Goal: Check status: Check status

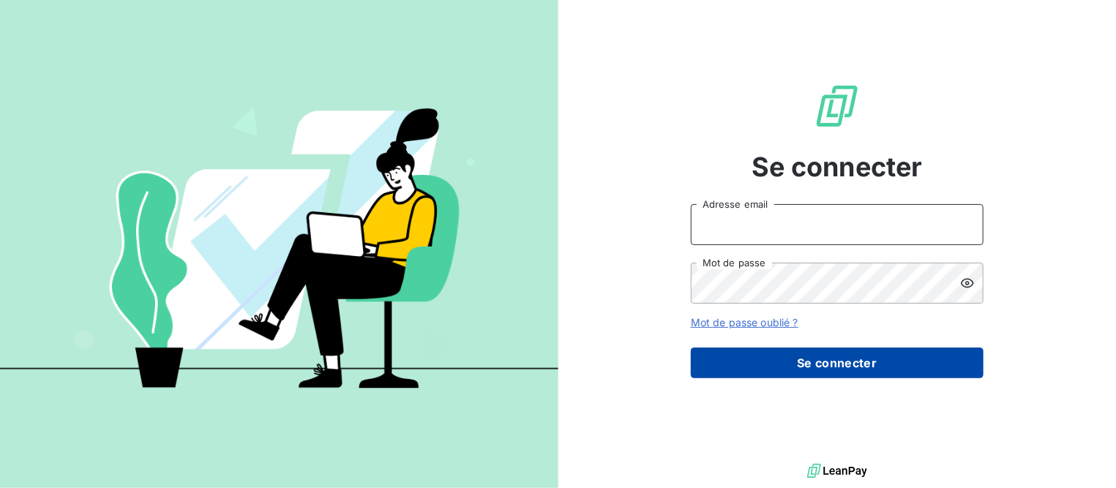
type input "[EMAIL_ADDRESS][DOMAIN_NAME]"
click at [755, 363] on button "Se connecter" at bounding box center [837, 363] width 293 height 31
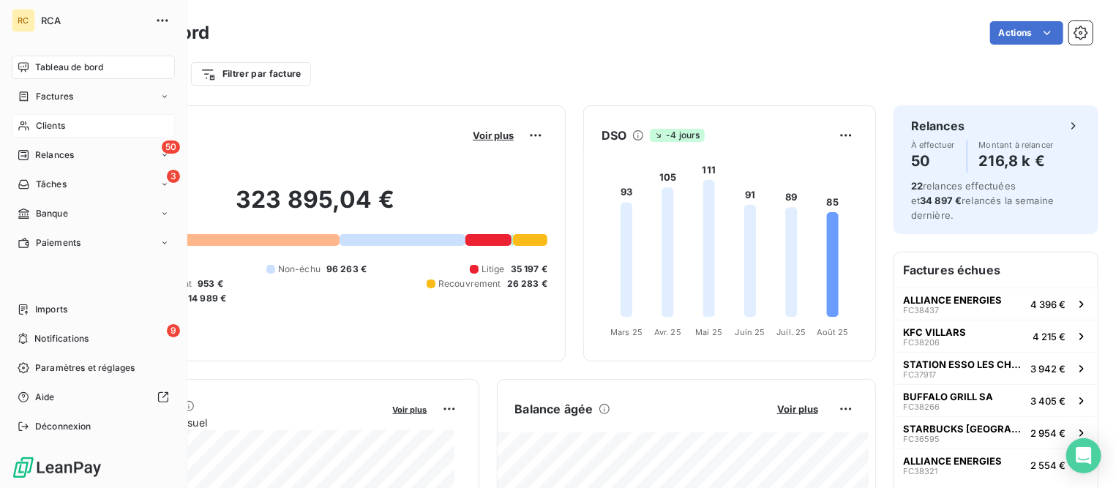
click at [51, 124] on span "Clients" at bounding box center [50, 125] width 29 height 13
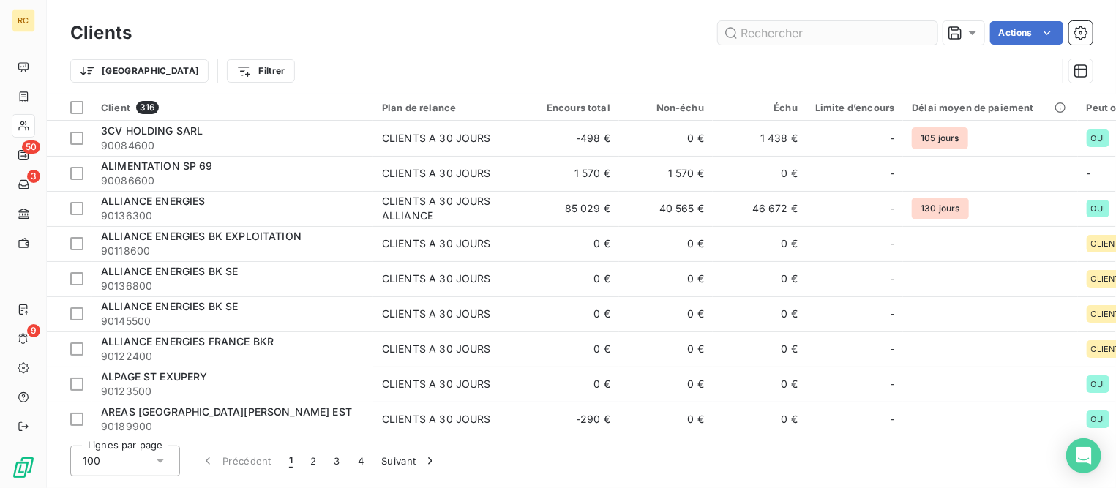
click at [790, 26] on input "text" at bounding box center [828, 32] width 220 height 23
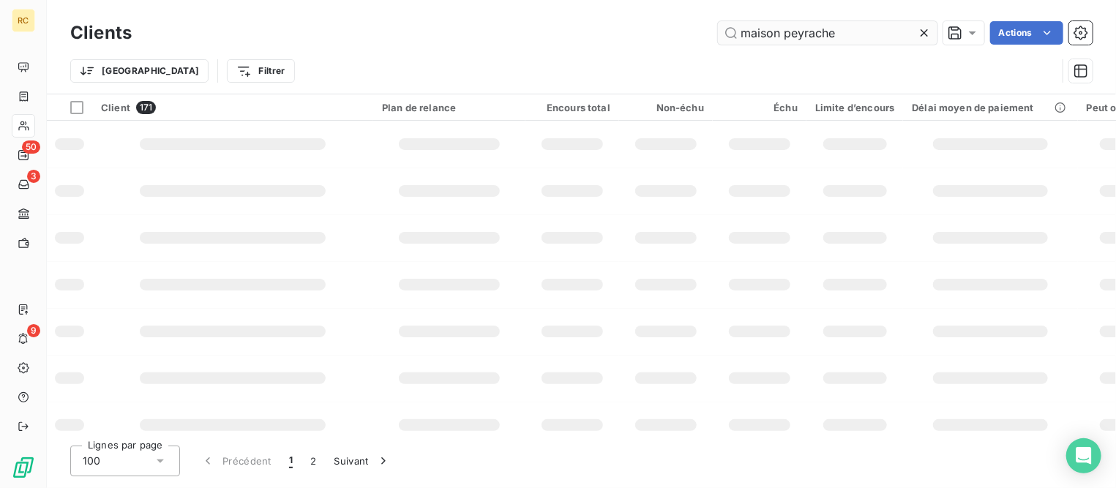
type input "maison peyrache"
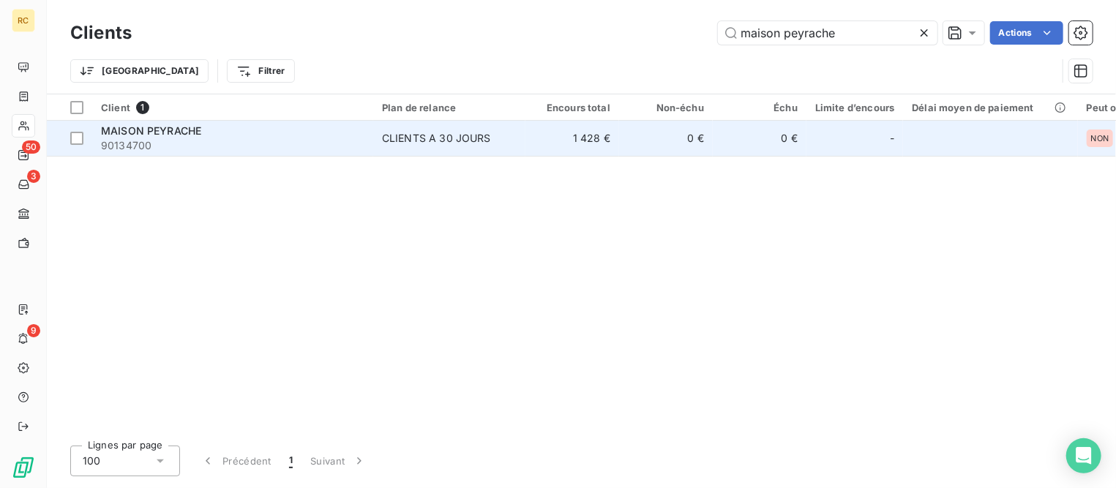
click at [171, 139] on span "90134700" at bounding box center [232, 145] width 263 height 15
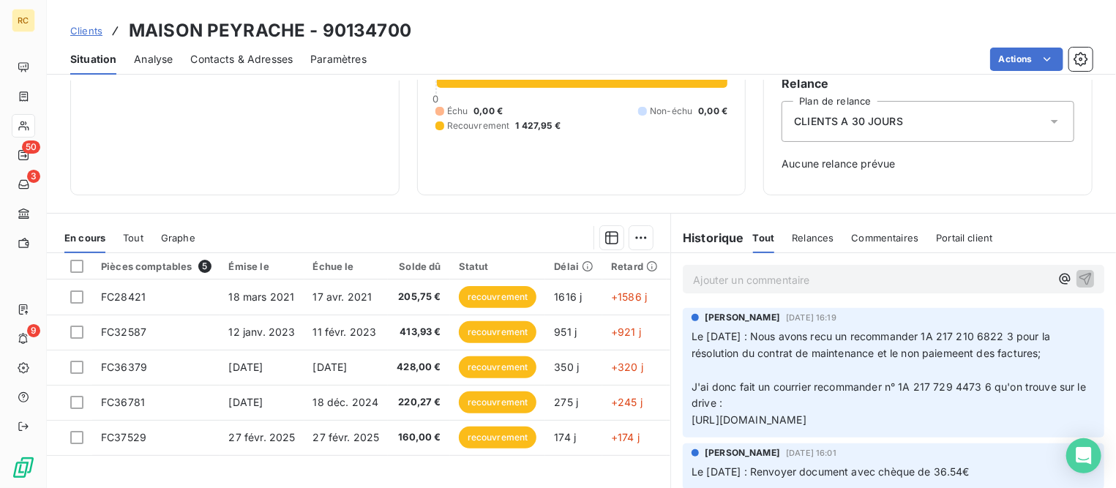
scroll to position [182, 0]
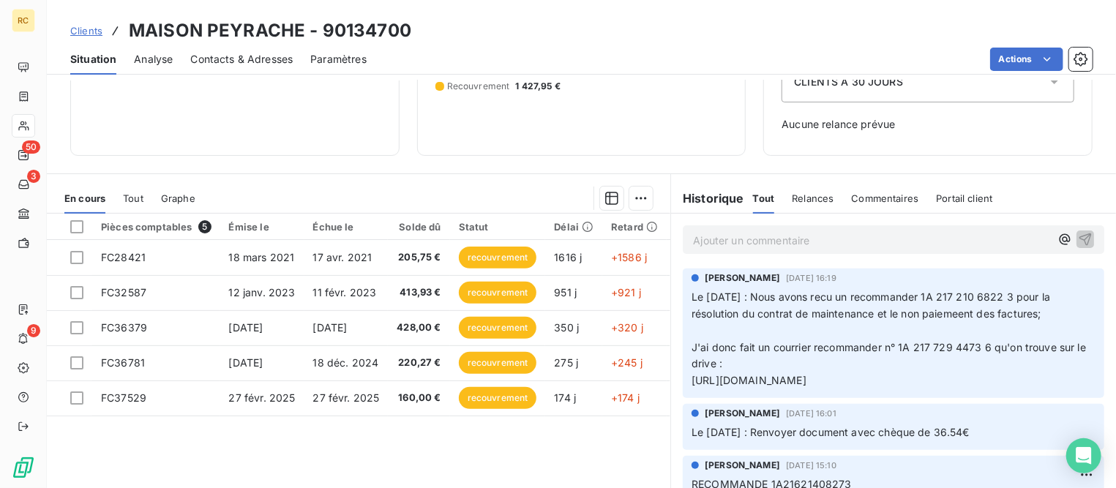
drag, startPoint x: 910, startPoint y: 397, endPoint x: 675, endPoint y: 380, distance: 235.5
click at [683, 380] on div "Romane FAYOLLE 13 mai 2025, 16:19 [DATE] : Nous avons recu un recommander 1A 21…" at bounding box center [893, 334] width 421 height 130
copy span "[URL][DOMAIN_NAME]"
click at [952, 339] on p "Le [DATE] : Nous avons recu un recommander 1A 217 210 6822 3 pour la résolution…" at bounding box center [893, 339] width 404 height 100
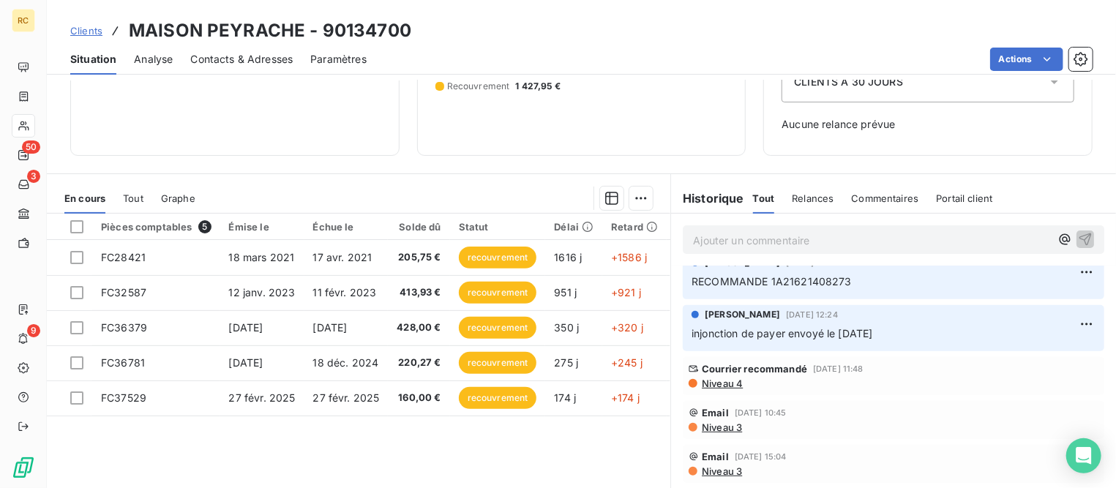
scroll to position [162, 0]
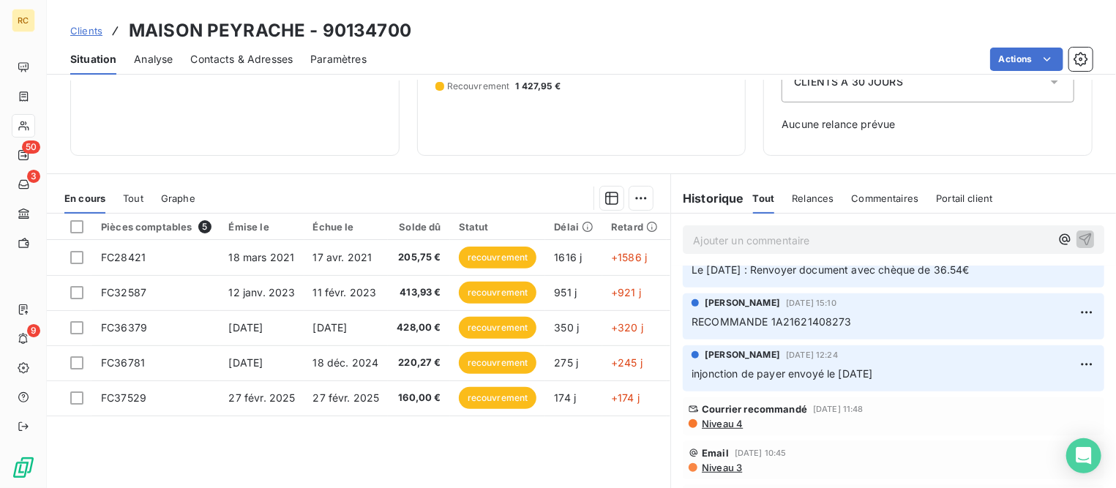
click at [723, 430] on span "Niveau 4" at bounding box center [721, 424] width 42 height 12
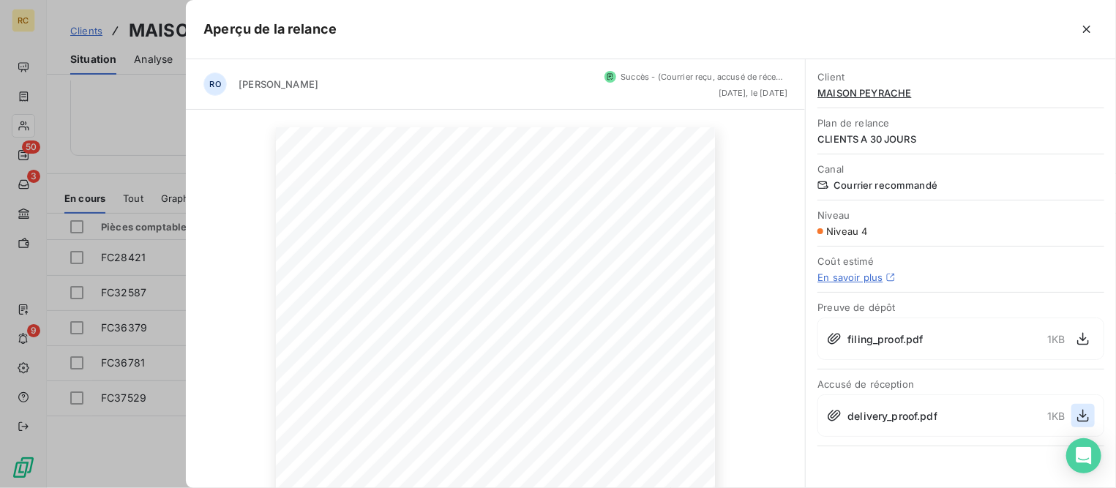
click at [1087, 409] on icon "button" at bounding box center [1083, 415] width 15 height 15
click at [1091, 35] on icon "button" at bounding box center [1086, 29] width 15 height 15
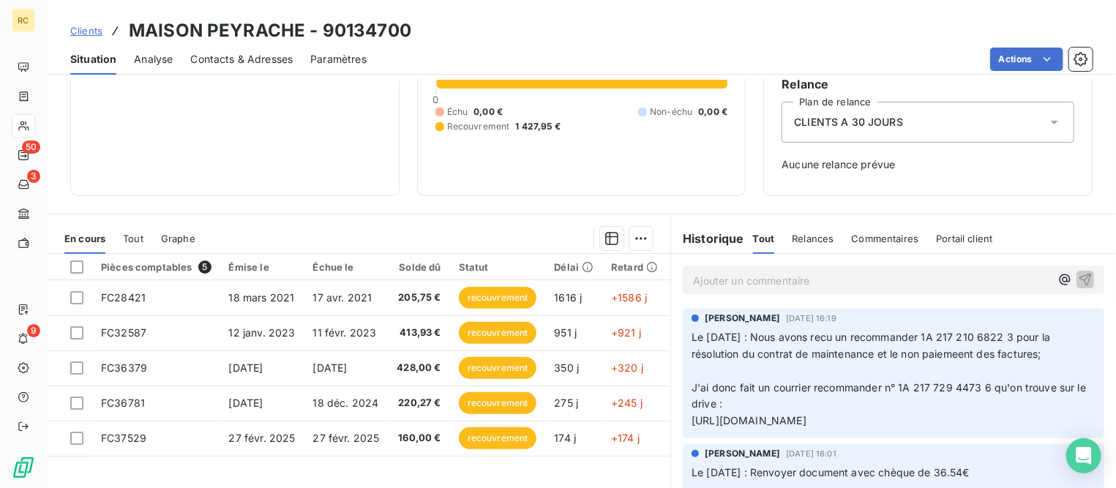
scroll to position [182, 0]
